Goal: Task Accomplishment & Management: Complete application form

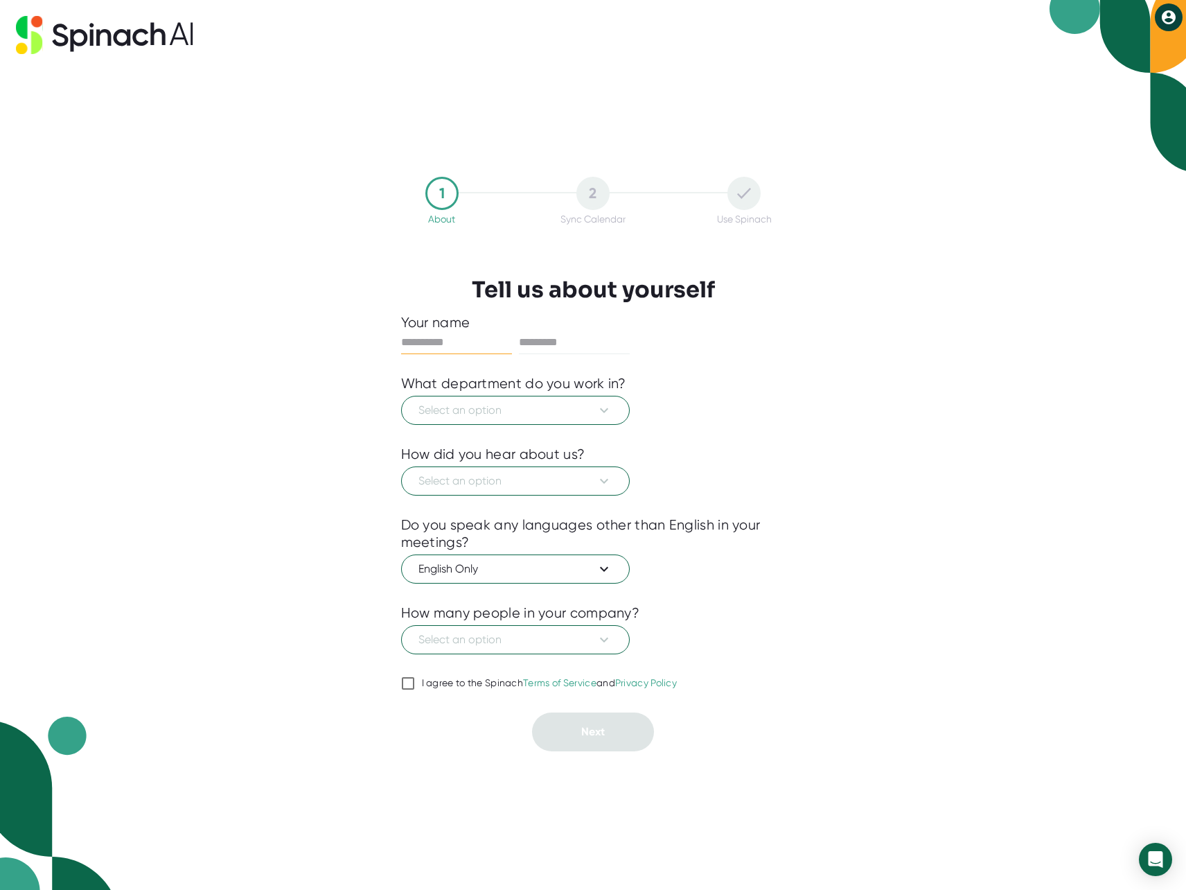
click at [437, 344] on input "text" at bounding box center [456, 342] width 111 height 22
type input "********"
type input "*****"
click at [475, 413] on span "Select an option" at bounding box center [516, 410] width 194 height 17
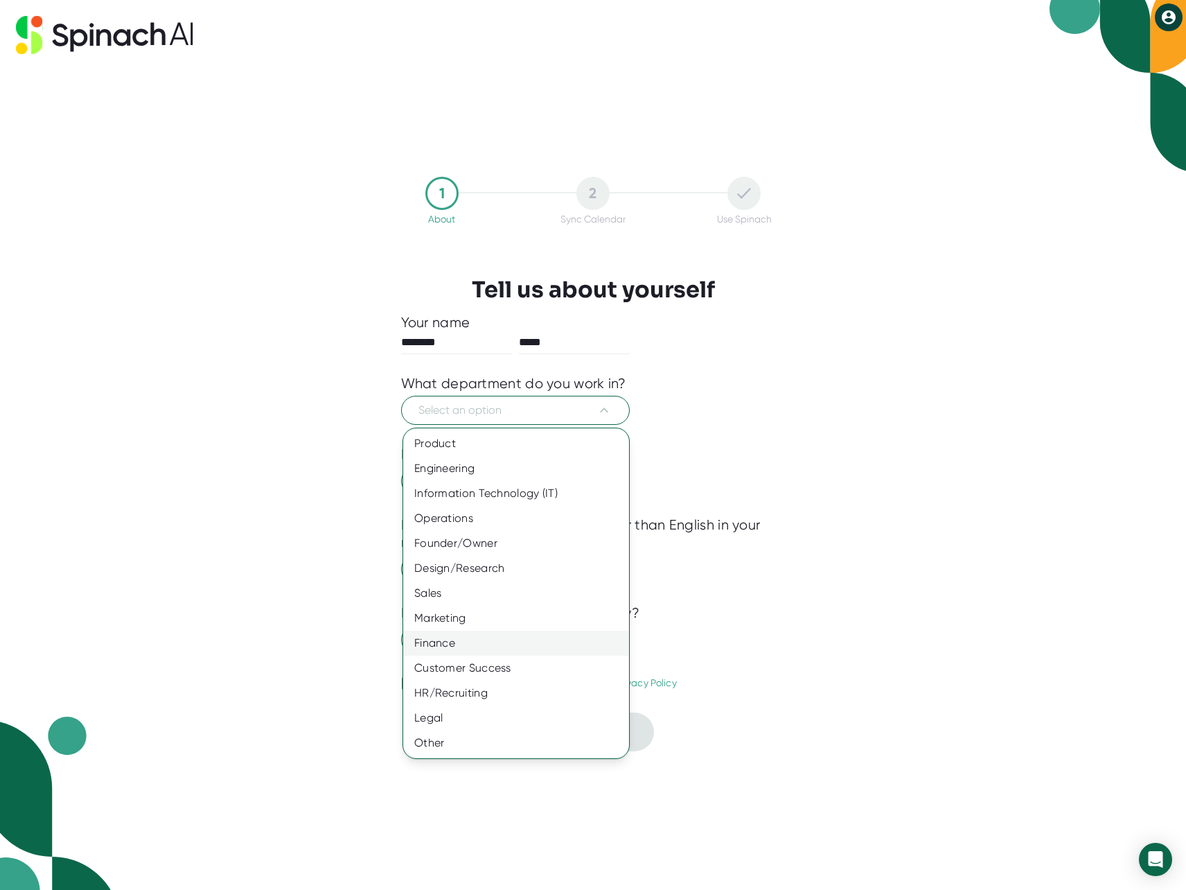
click at [462, 653] on div "Finance" at bounding box center [516, 643] width 226 height 25
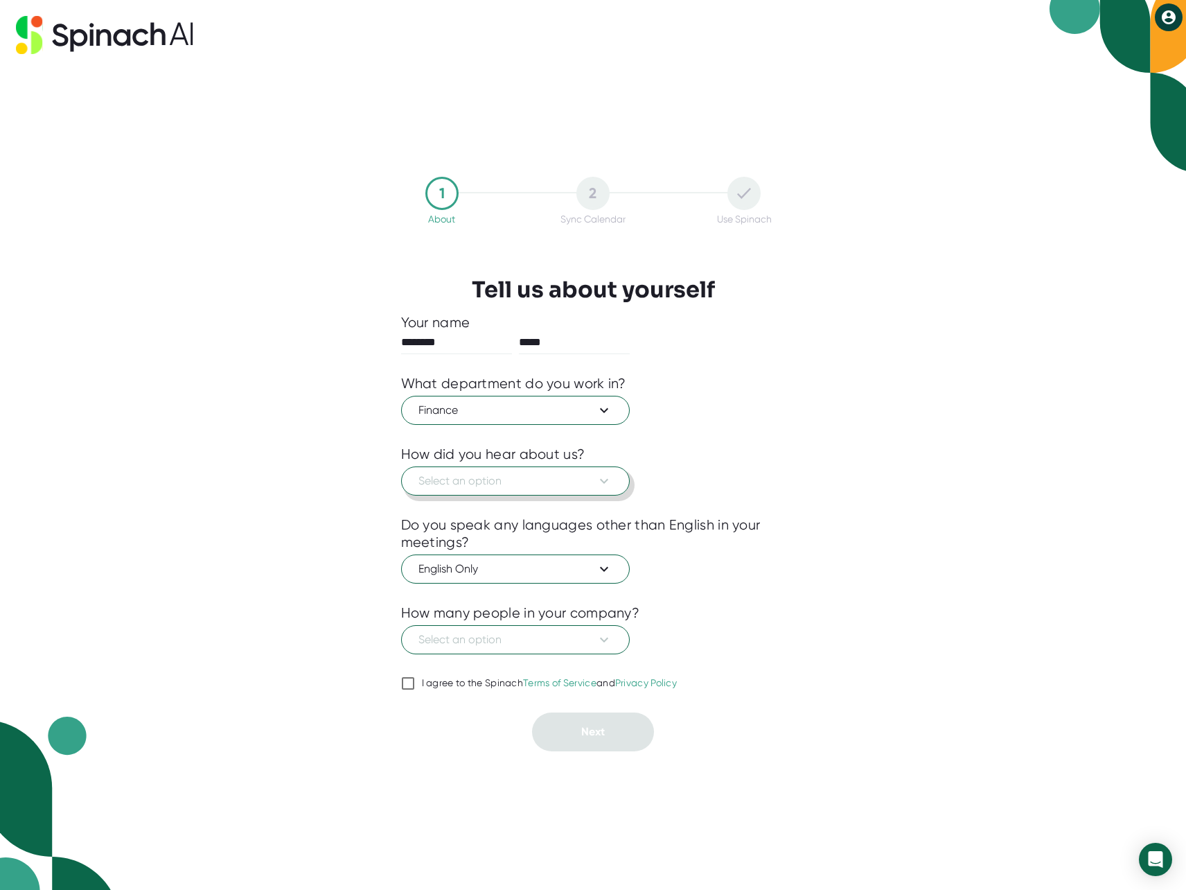
click at [486, 485] on span "Select an option" at bounding box center [516, 481] width 194 height 17
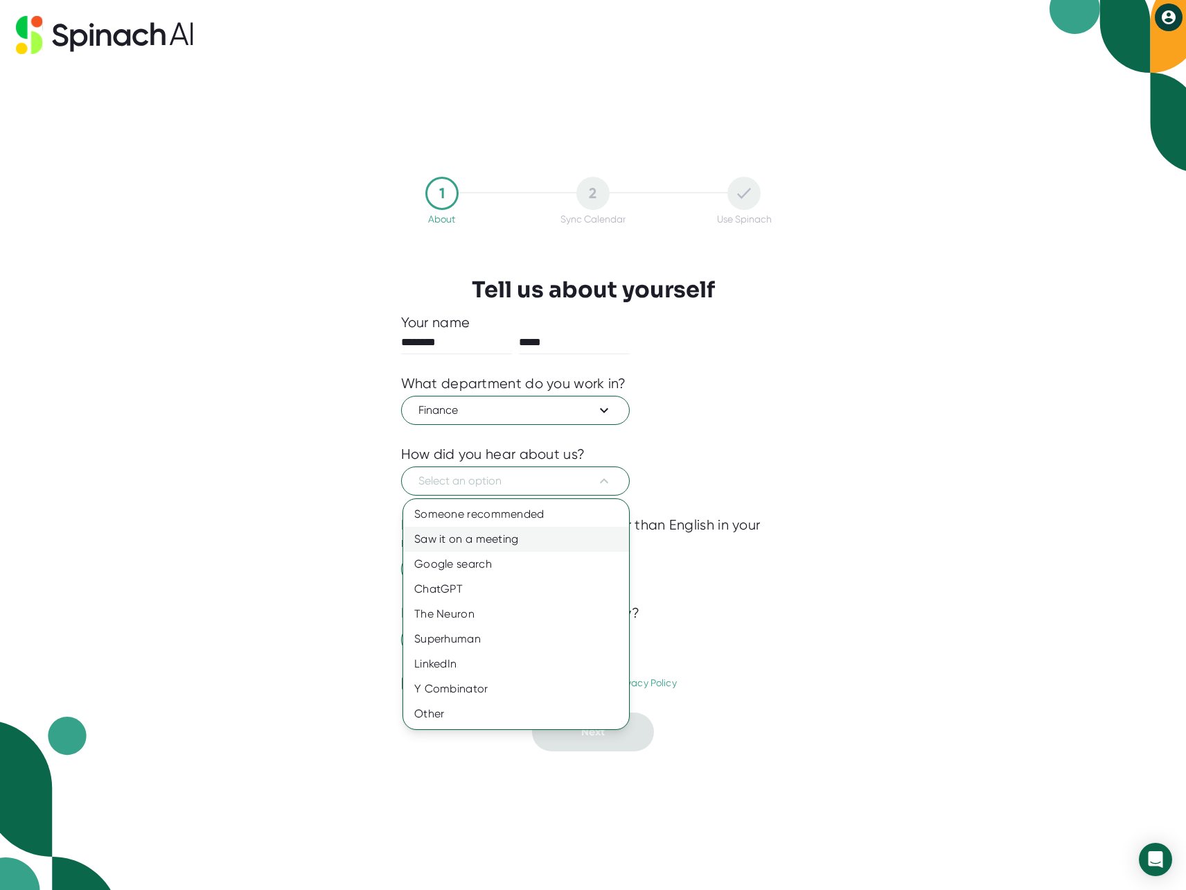
click at [500, 541] on div "Saw it on a meeting" at bounding box center [516, 539] width 226 height 25
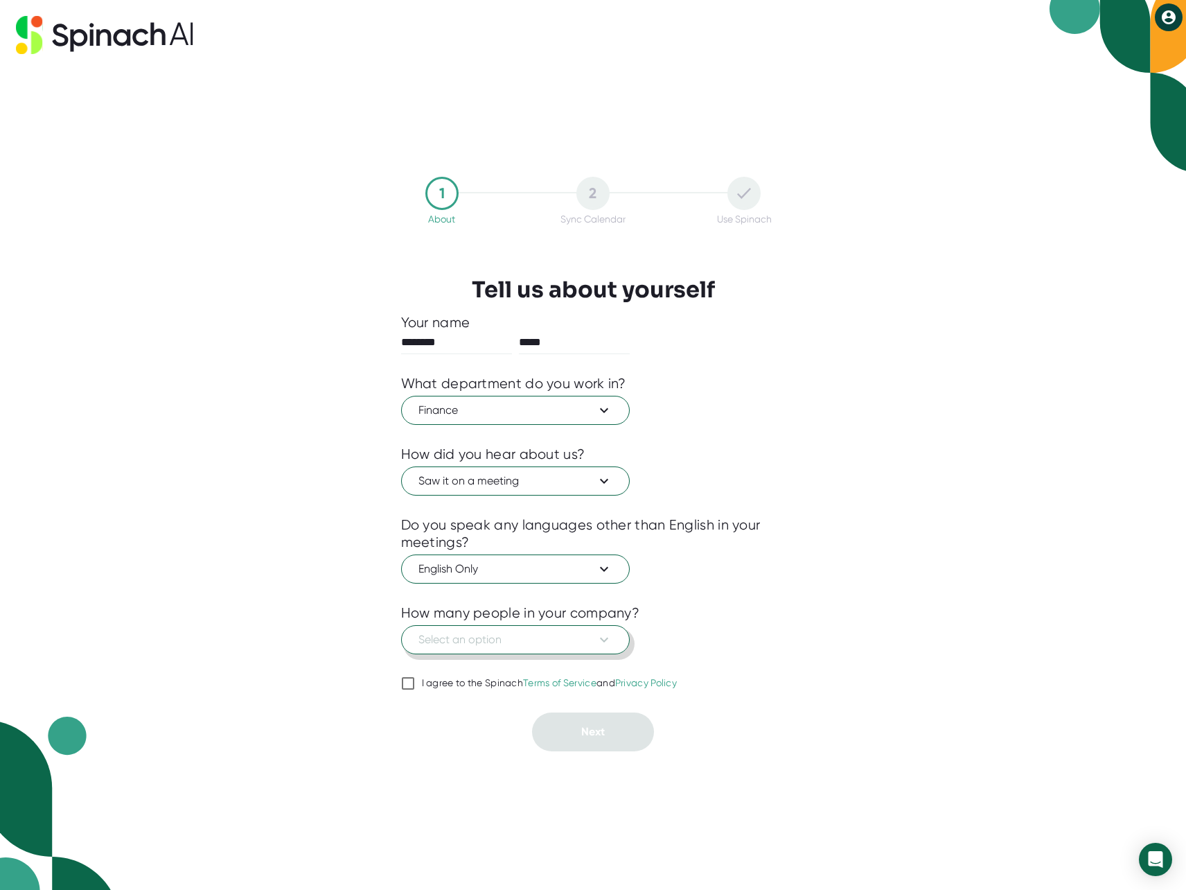
click at [507, 642] on span "Select an option" at bounding box center [516, 639] width 194 height 17
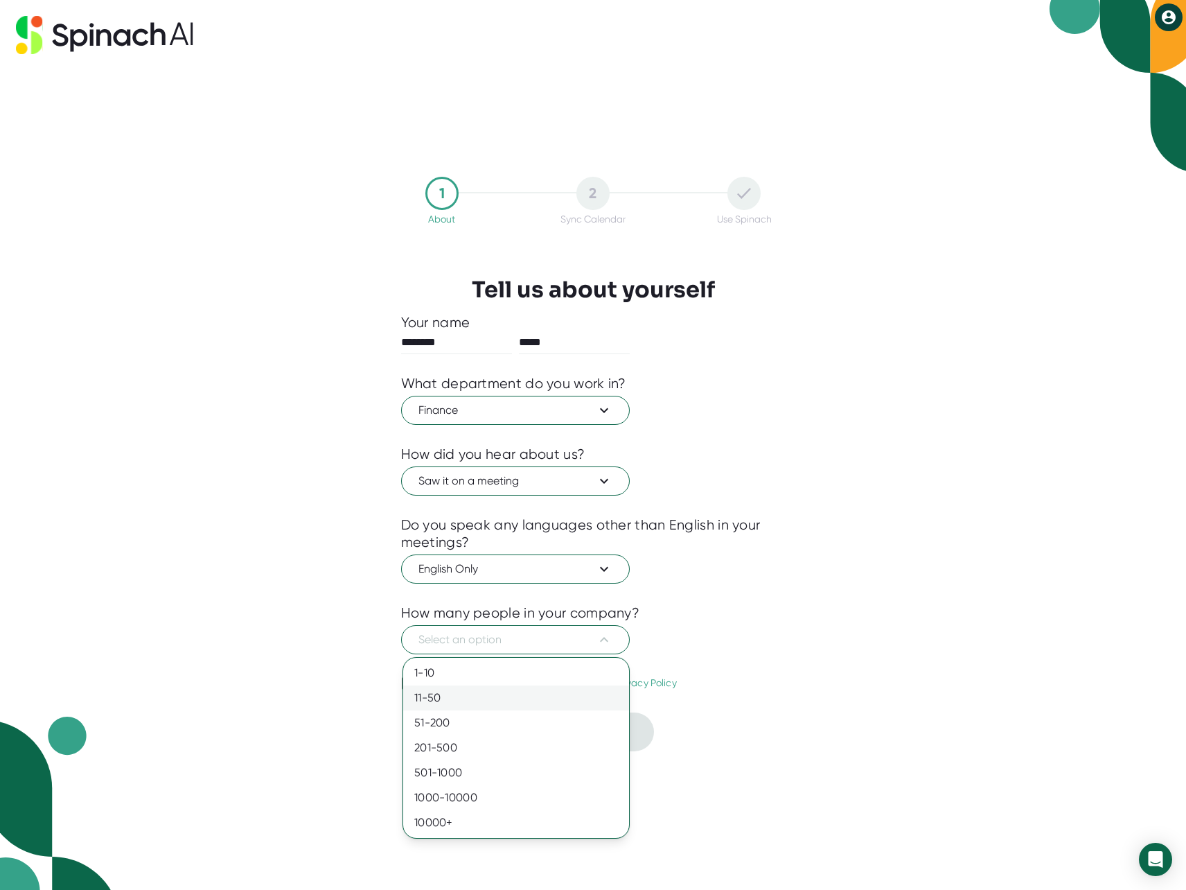
click at [447, 701] on div "11-50" at bounding box center [516, 697] width 226 height 25
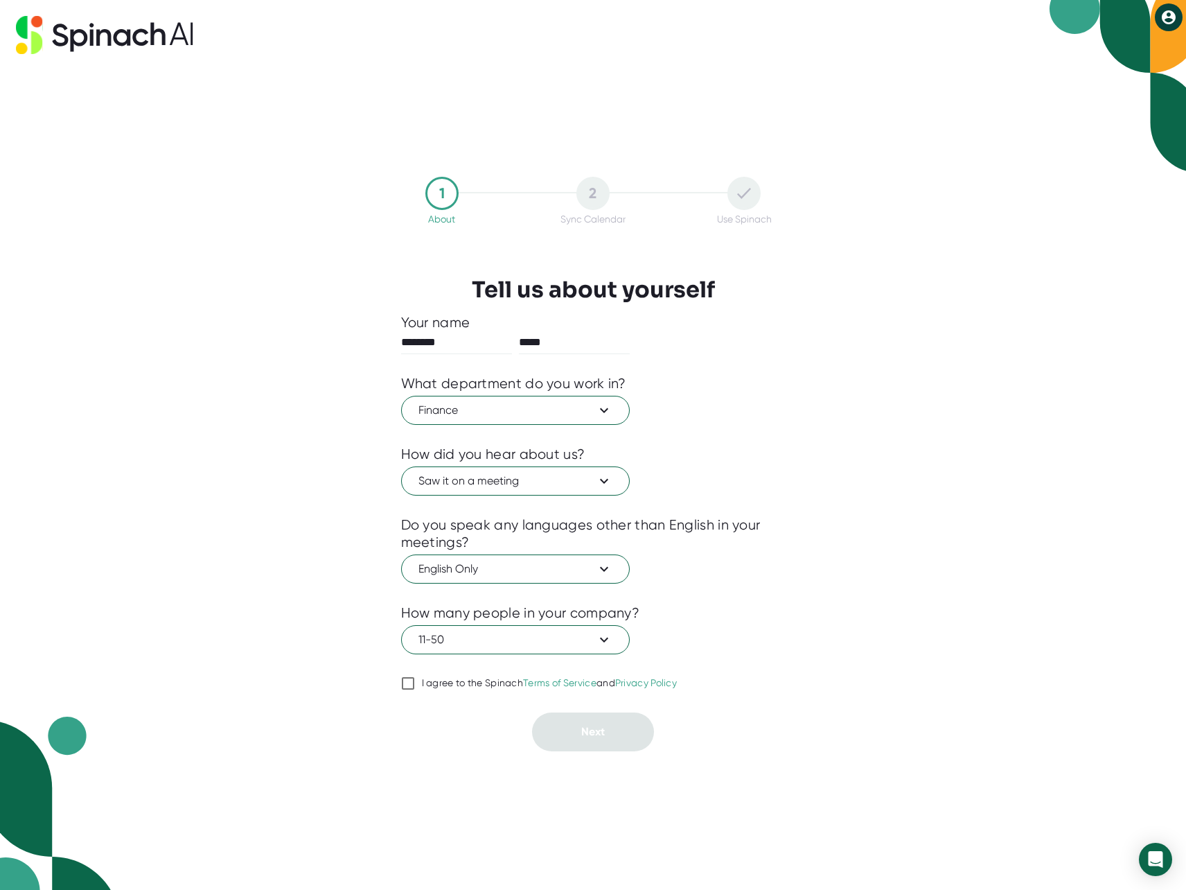
click at [409, 682] on input "I agree to the Spinach Terms of Service and Privacy Policy" at bounding box center [408, 683] width 14 height 17
checkbox input "true"
click at [632, 732] on button "Next" at bounding box center [593, 731] width 122 height 39
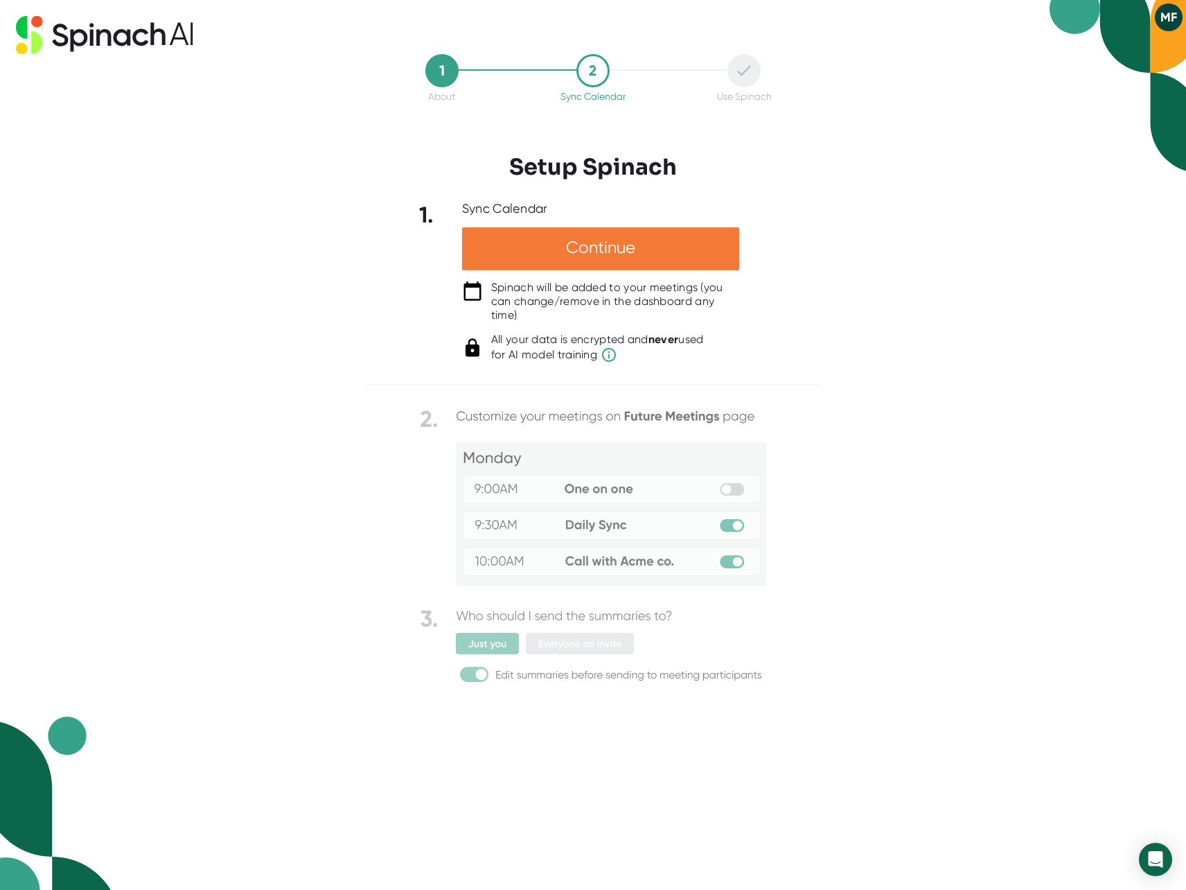
click at [623, 245] on div "Continue" at bounding box center [600, 248] width 277 height 43
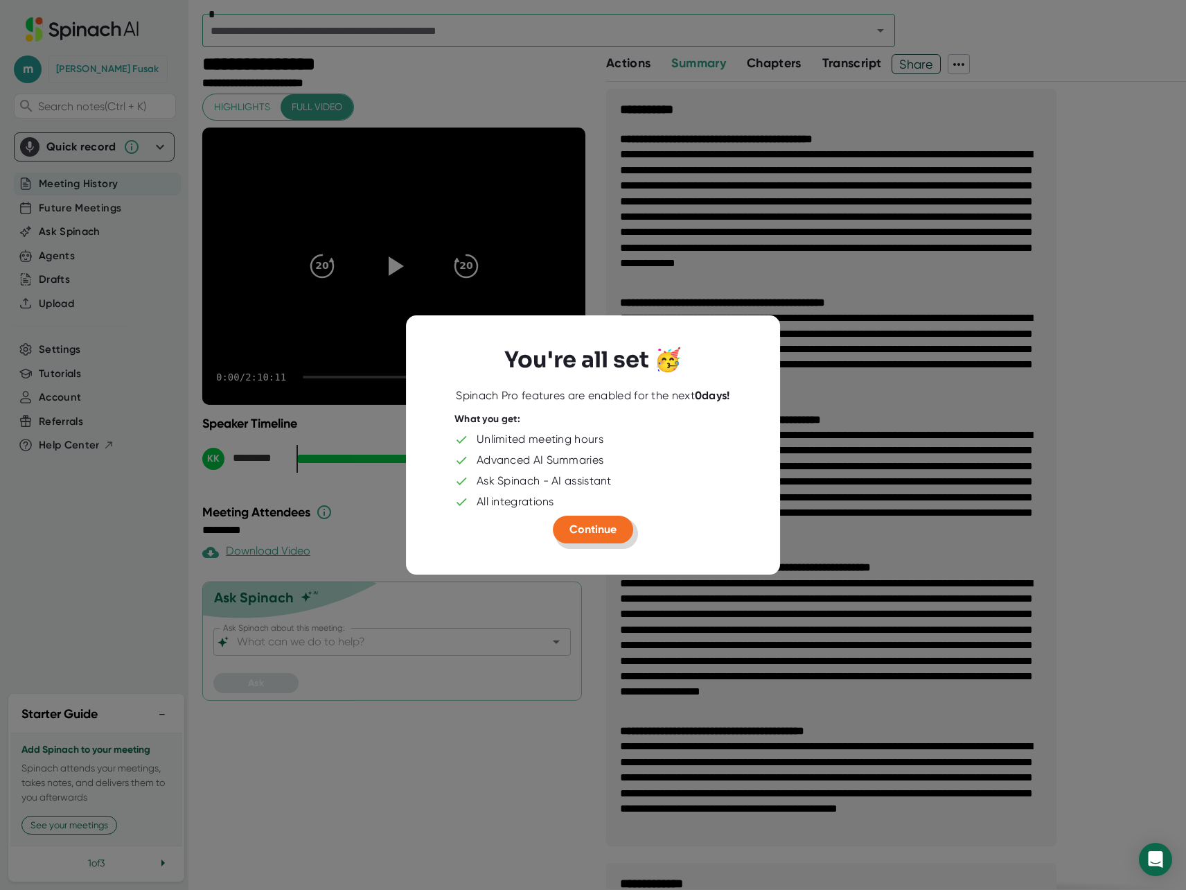
click at [597, 534] on span "Continue" at bounding box center [593, 529] width 47 height 13
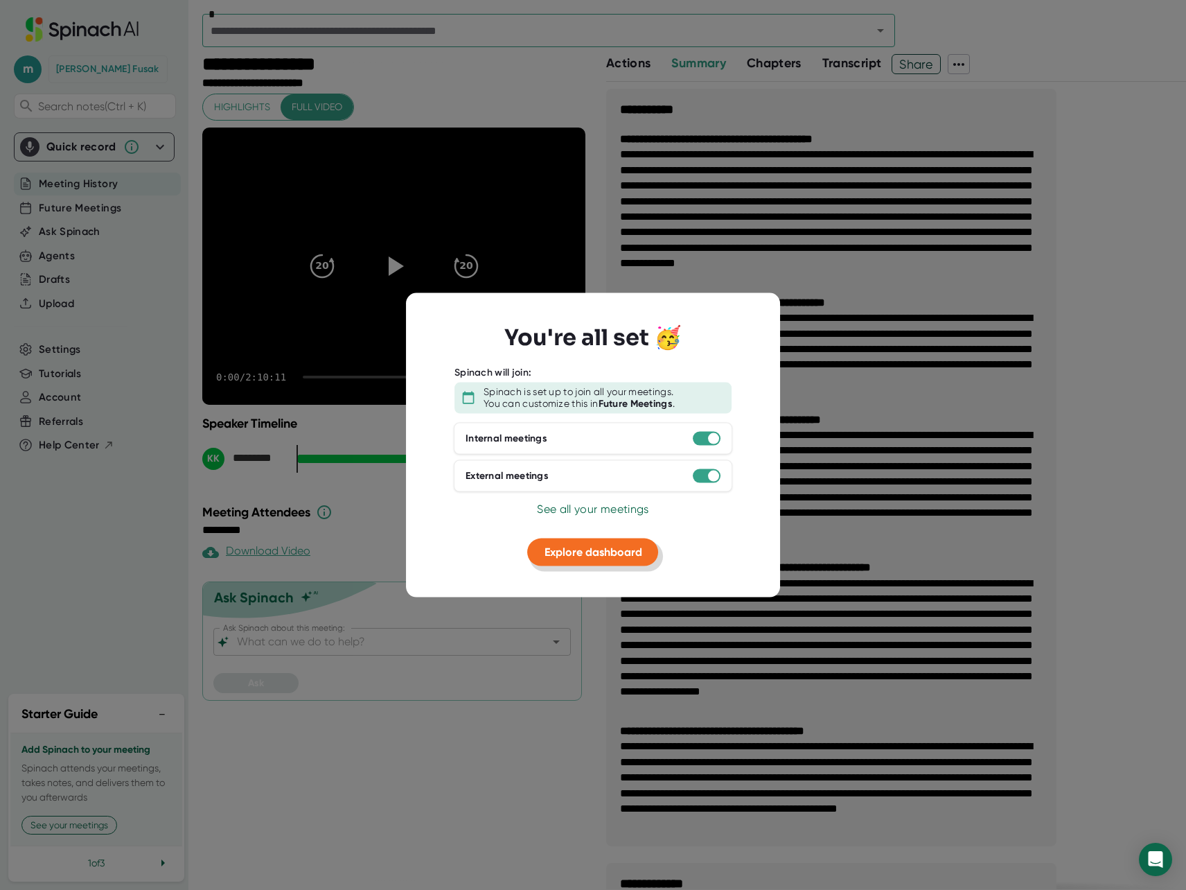
click at [623, 555] on span "Explore dashboard" at bounding box center [594, 551] width 98 height 13
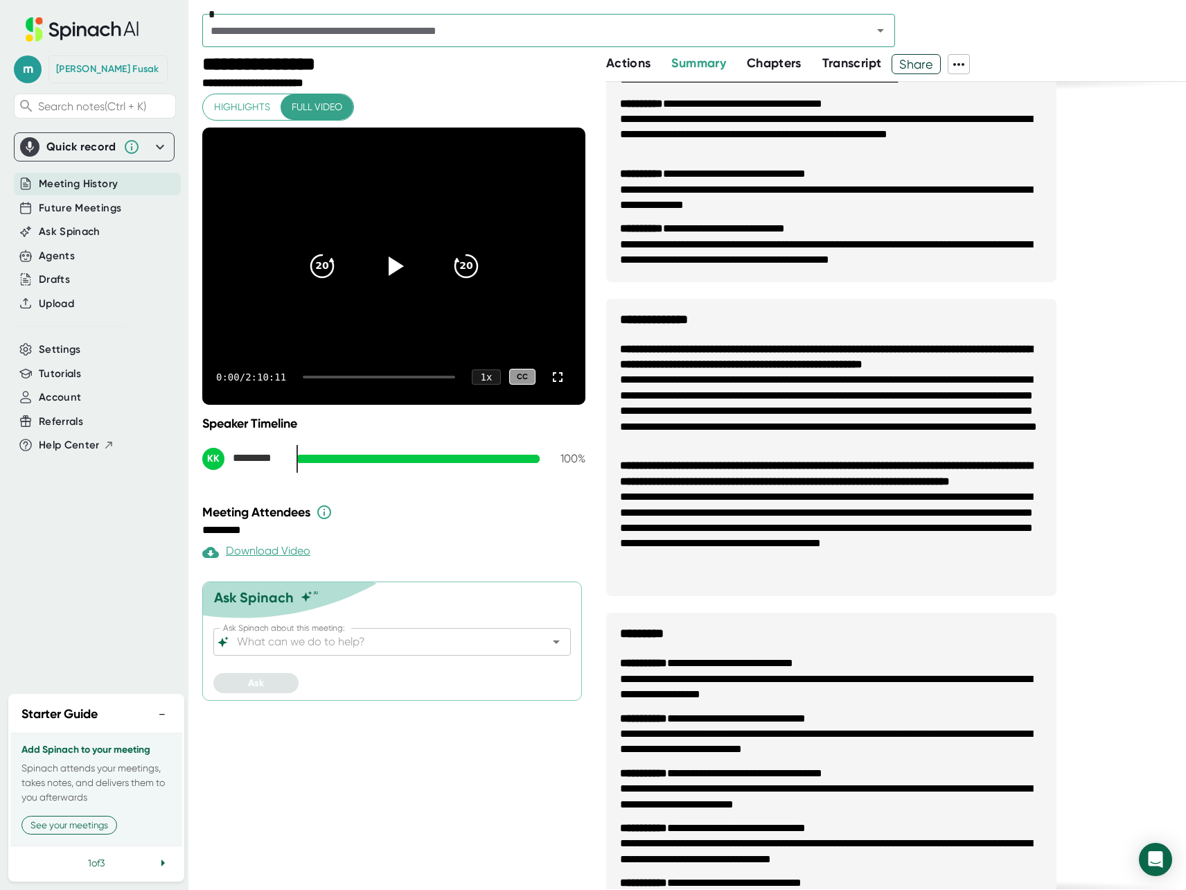
scroll to position [827, 0]
